Goal: Information Seeking & Learning: Learn about a topic

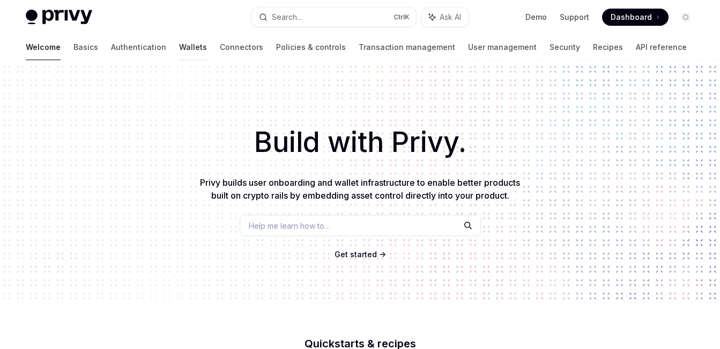
click at [179, 34] on link "Wallets" at bounding box center [193, 47] width 28 height 26
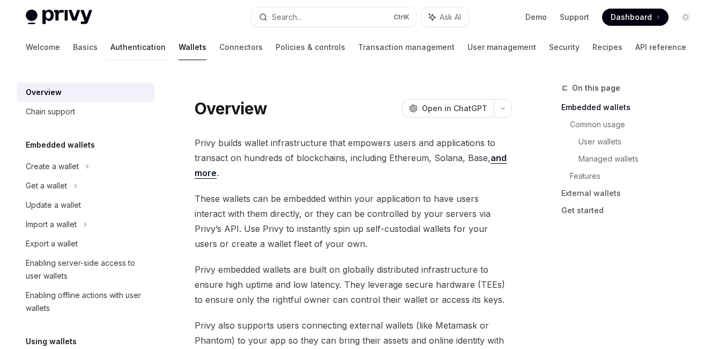
click at [138, 35] on link "Authentication" at bounding box center [137, 47] width 55 height 26
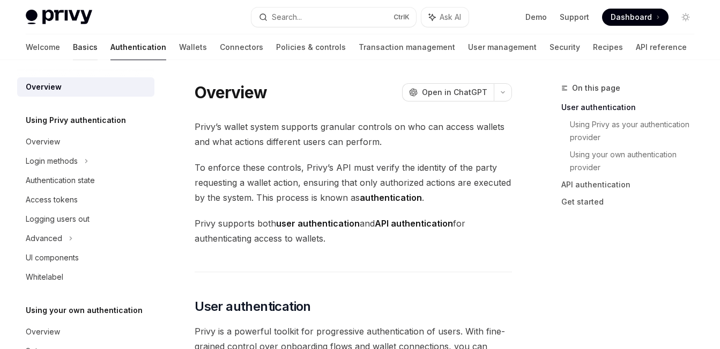
click at [94, 34] on link "Basics" at bounding box center [85, 47] width 25 height 26
type textarea "*"
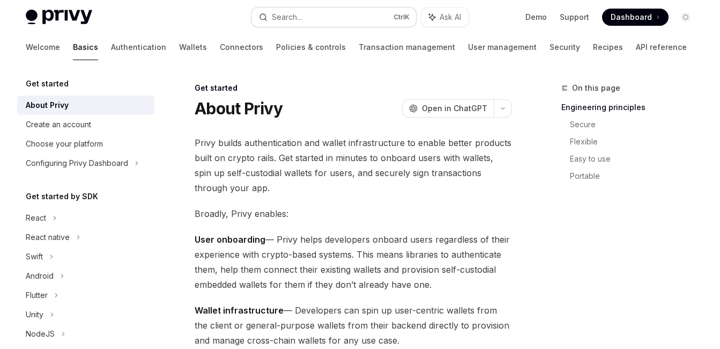
click at [302, 11] on div "Search..." at bounding box center [287, 17] width 30 height 13
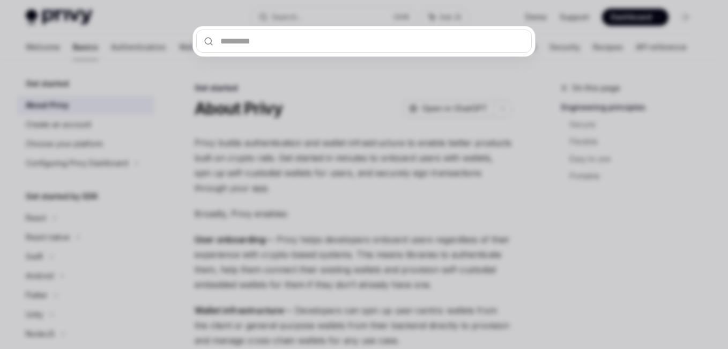
click at [258, 33] on input "text" at bounding box center [364, 40] width 336 height 23
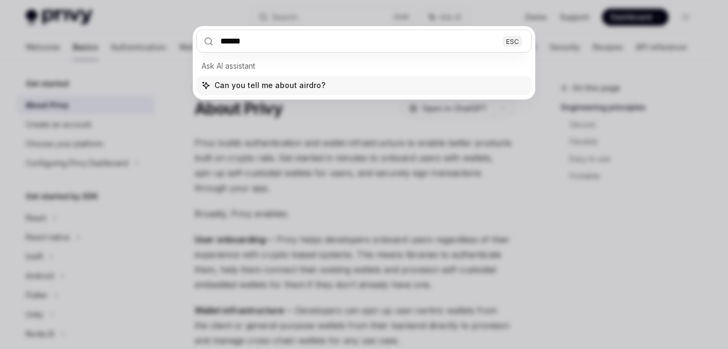
type input "*******"
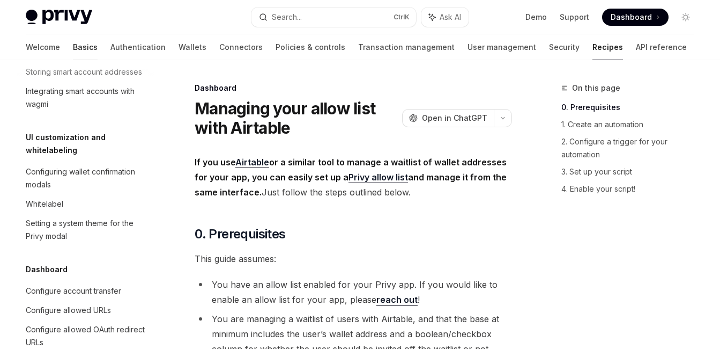
click at [91, 34] on link "Basics" at bounding box center [85, 47] width 25 height 26
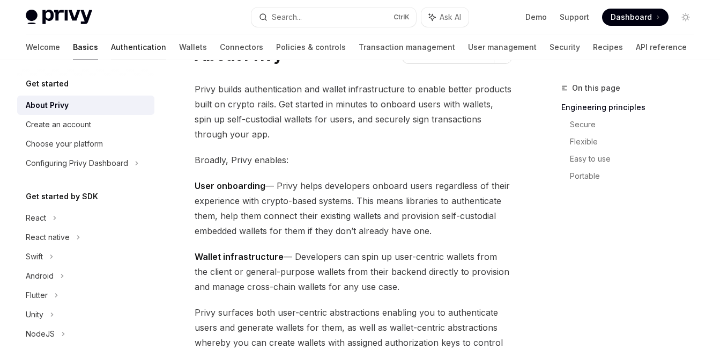
click at [135, 38] on link "Authentication" at bounding box center [138, 47] width 55 height 26
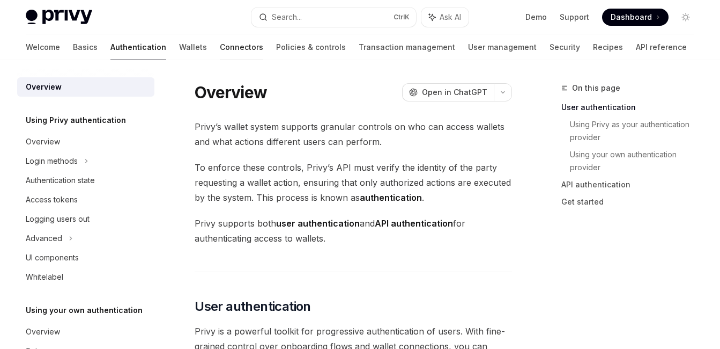
click at [220, 35] on link "Connectors" at bounding box center [241, 47] width 43 height 26
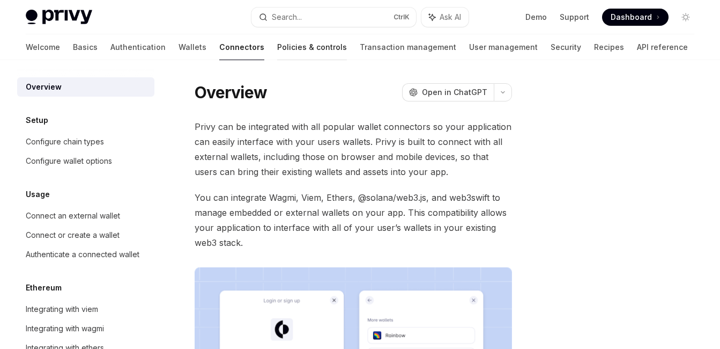
click at [277, 35] on link "Policies & controls" at bounding box center [312, 47] width 70 height 26
type textarea "*"
